Goal: Task Accomplishment & Management: Manage account settings

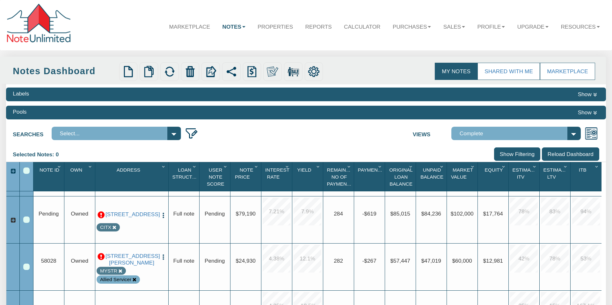
scroll to position [144, 0]
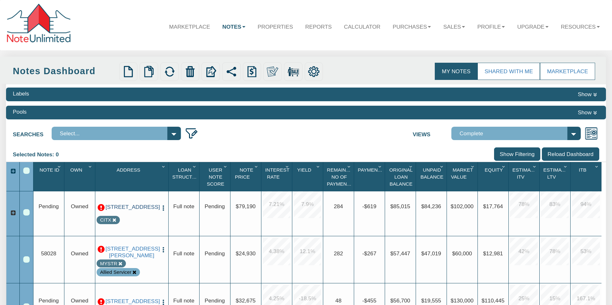
click at [143, 210] on link "[STREET_ADDRESS]" at bounding box center [132, 207] width 52 height 7
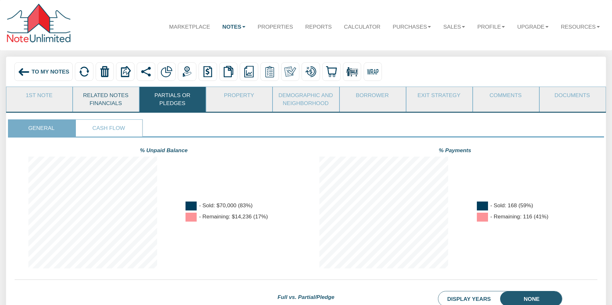
click at [110, 100] on link "Related Notes Financials" at bounding box center [105, 99] width 65 height 25
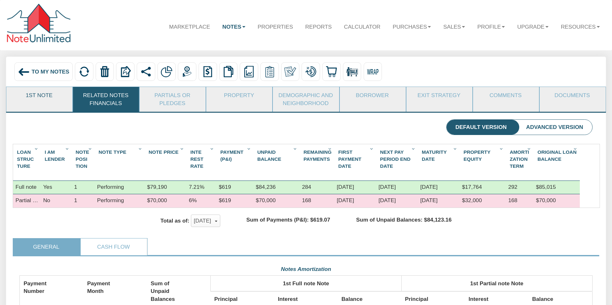
click at [54, 100] on link "1st Note" at bounding box center [38, 95] width 65 height 17
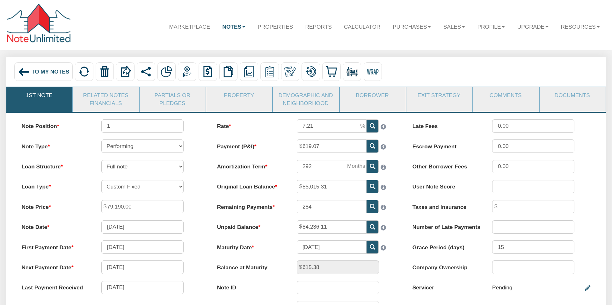
click at [49, 74] on span "To My Notes" at bounding box center [51, 72] width 38 height 6
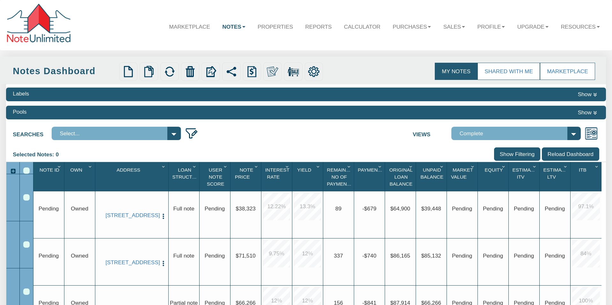
click at [173, 136] on select "Select..." at bounding box center [116, 133] width 129 height 13
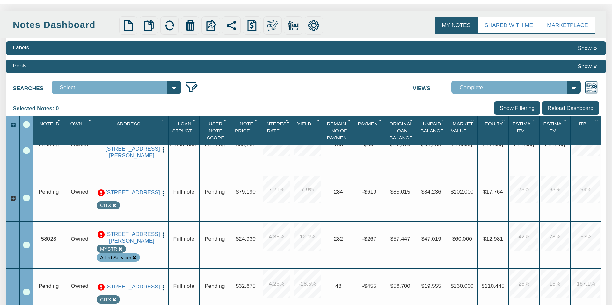
scroll to position [121, 0]
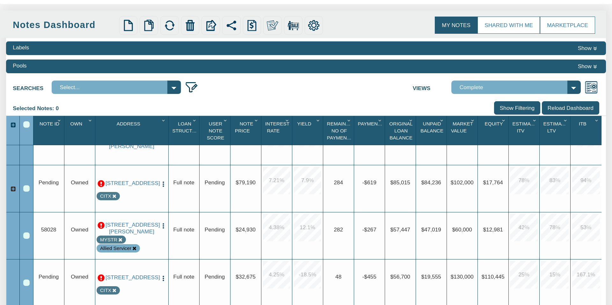
click at [164, 181] on img "button" at bounding box center [163, 184] width 7 height 7
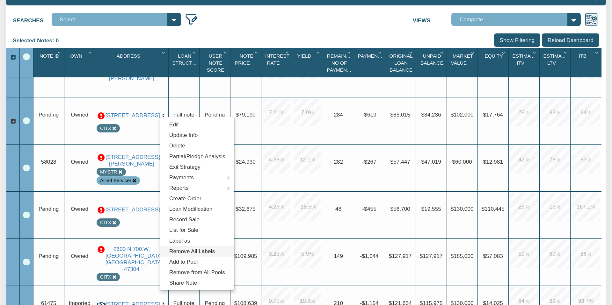
scroll to position [133, 0]
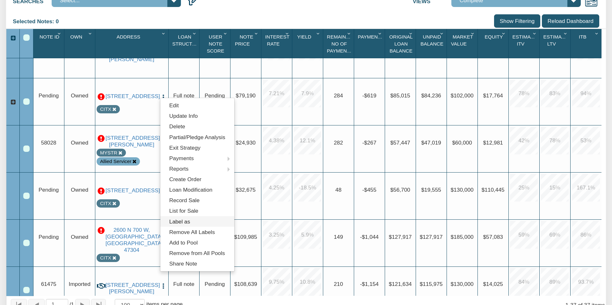
click at [180, 221] on link "Label as" at bounding box center [197, 222] width 74 height 11
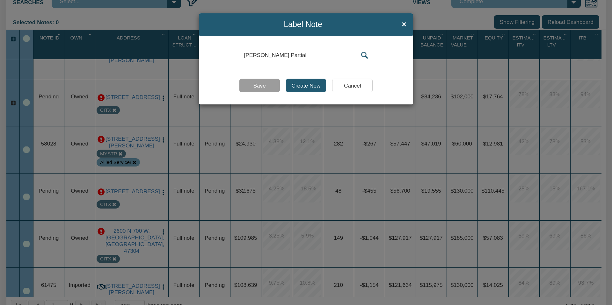
type input "[PERSON_NAME] Partial"
click at [312, 86] on input "Create New" at bounding box center [306, 85] width 40 height 13
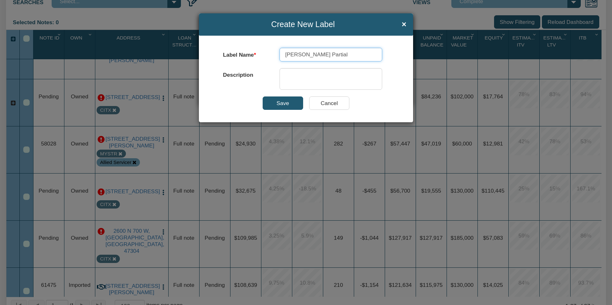
drag, startPoint x: 300, startPoint y: 55, endPoint x: 280, endPoint y: 55, distance: 20.1
click at [281, 55] on input "[PERSON_NAME] Partial" at bounding box center [331, 54] width 103 height 13
click at [287, 53] on input "Partial" at bounding box center [331, 54] width 103 height 13
type input "Partial"
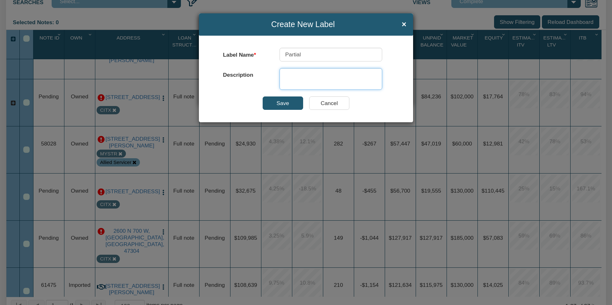
click at [283, 74] on textarea at bounding box center [331, 79] width 103 height 22
type textarea "[PERSON_NAME]"
click at [286, 101] on input "Save" at bounding box center [283, 103] width 40 height 13
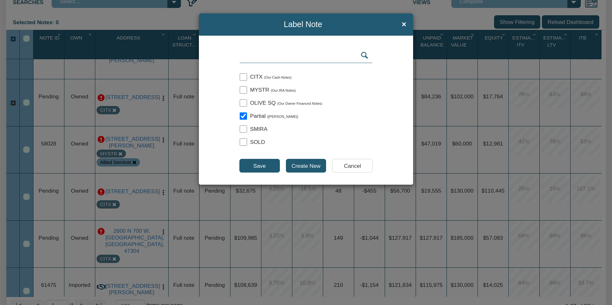
click at [258, 165] on input "Save" at bounding box center [259, 165] width 40 height 13
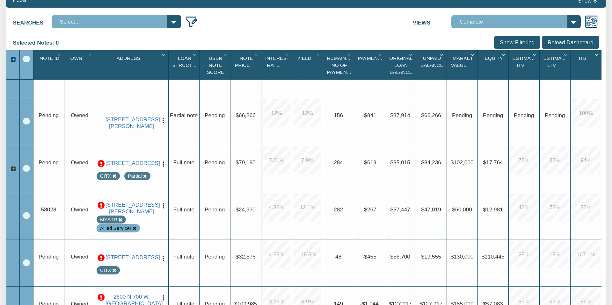
scroll to position [0, 0]
